Goal: Navigation & Orientation: Find specific page/section

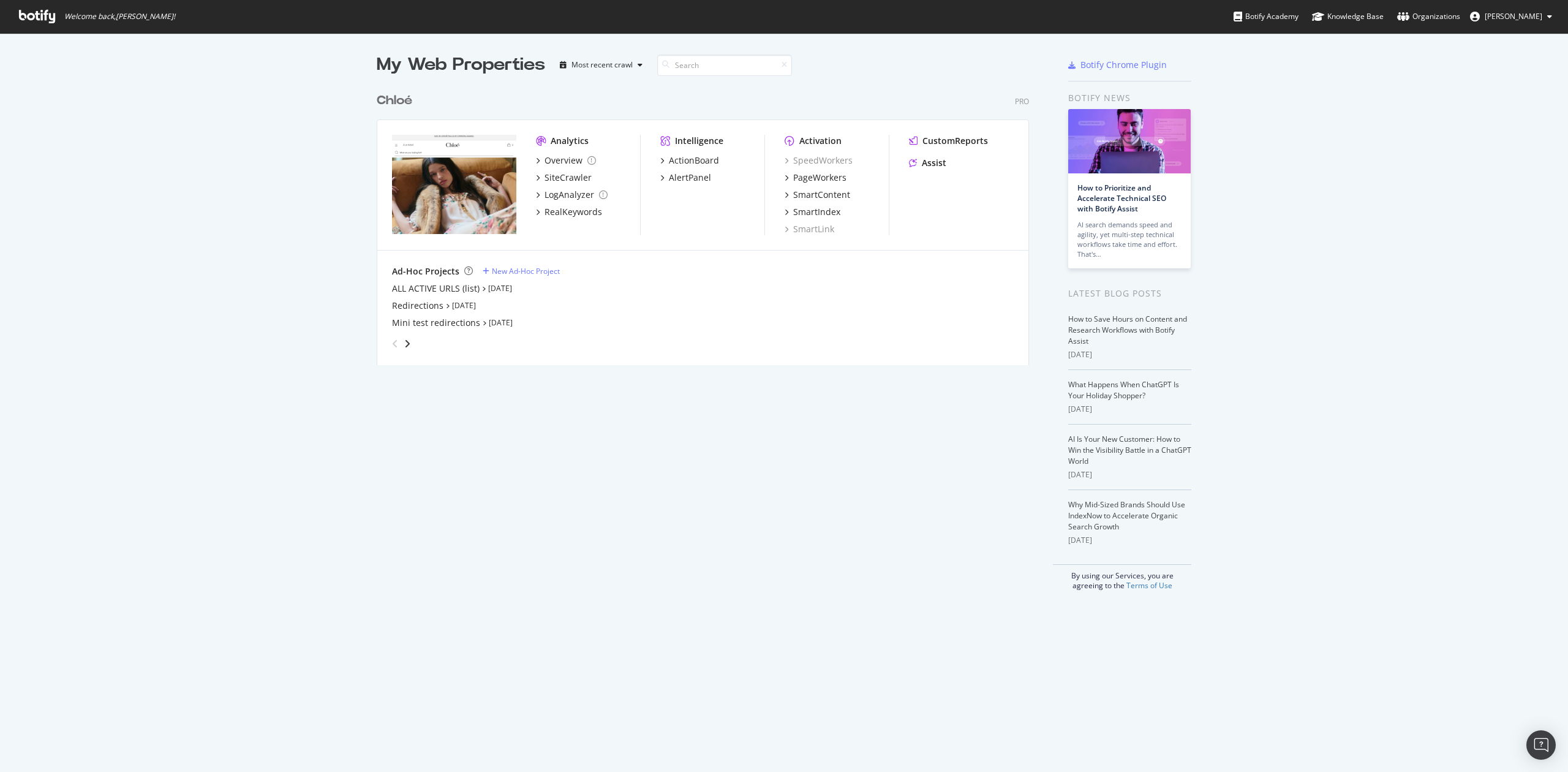
scroll to position [760, 1543]
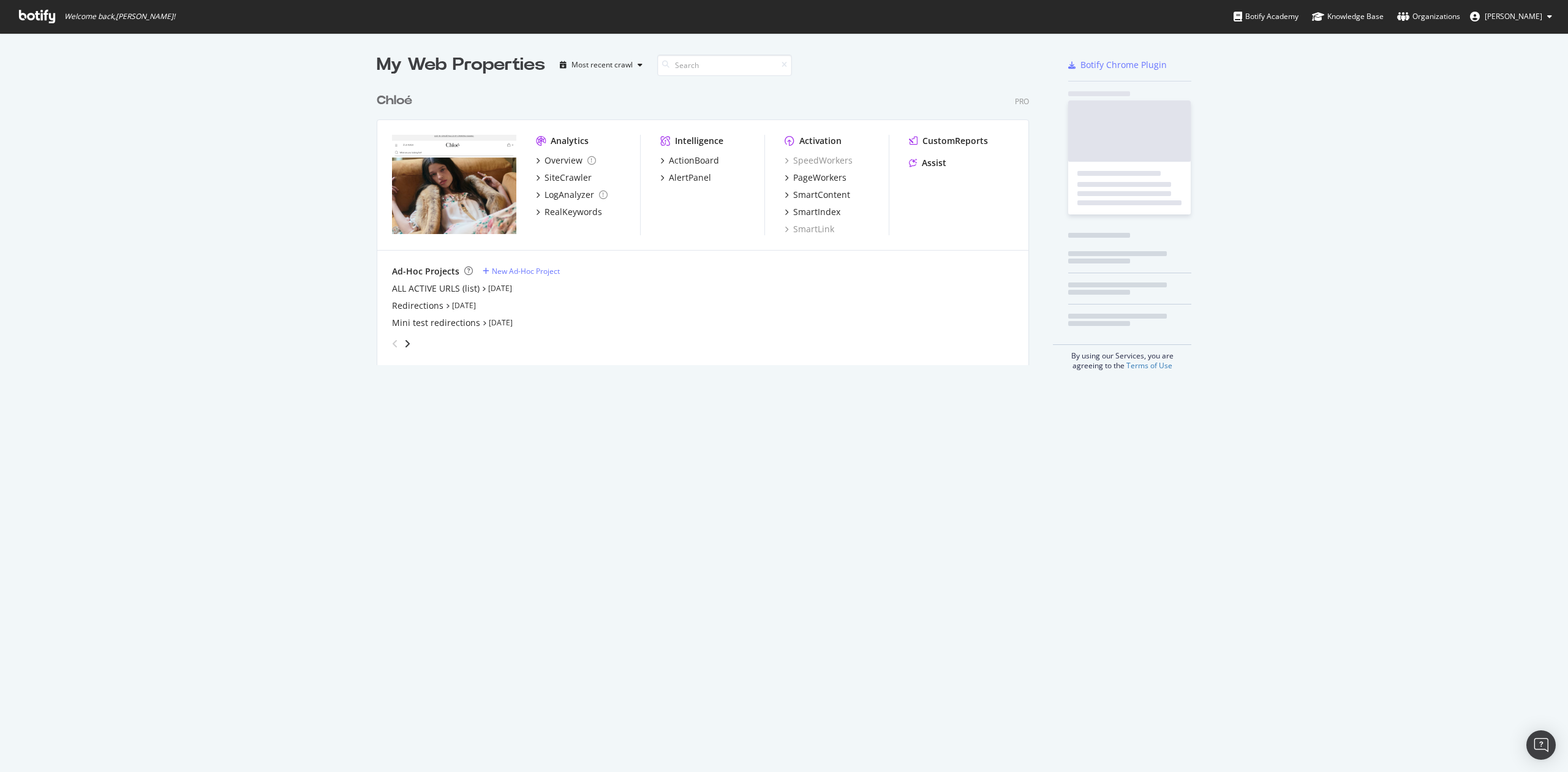
scroll to position [760, 1543]
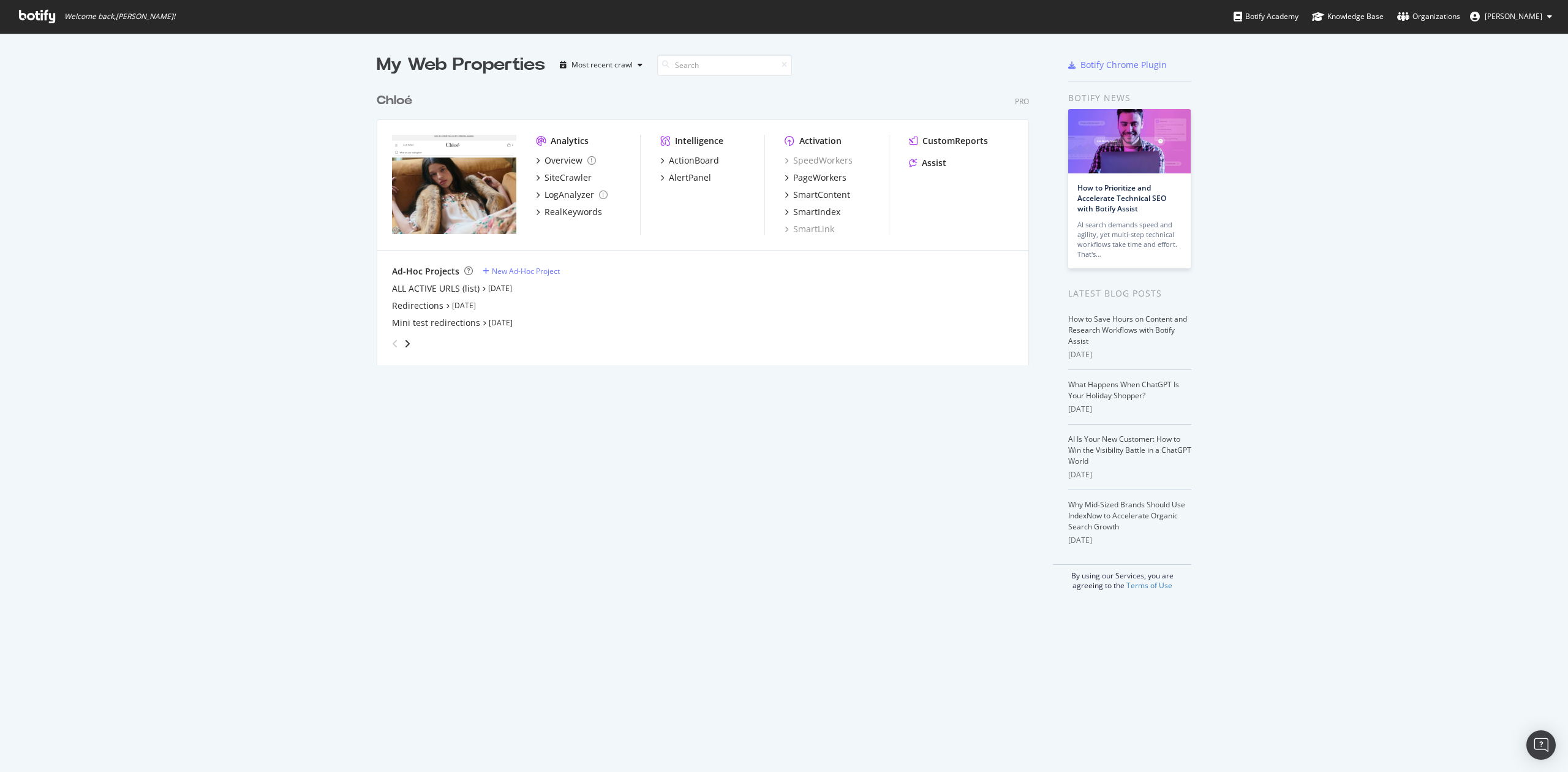
click at [980, 587] on div "My Web Properties Most recent crawl Chloé Pro Analytics Overview SiteCrawler Lo…" at bounding box center [715, 321] width 677 height 538
